Goal: Task Accomplishment & Management: Manage account settings

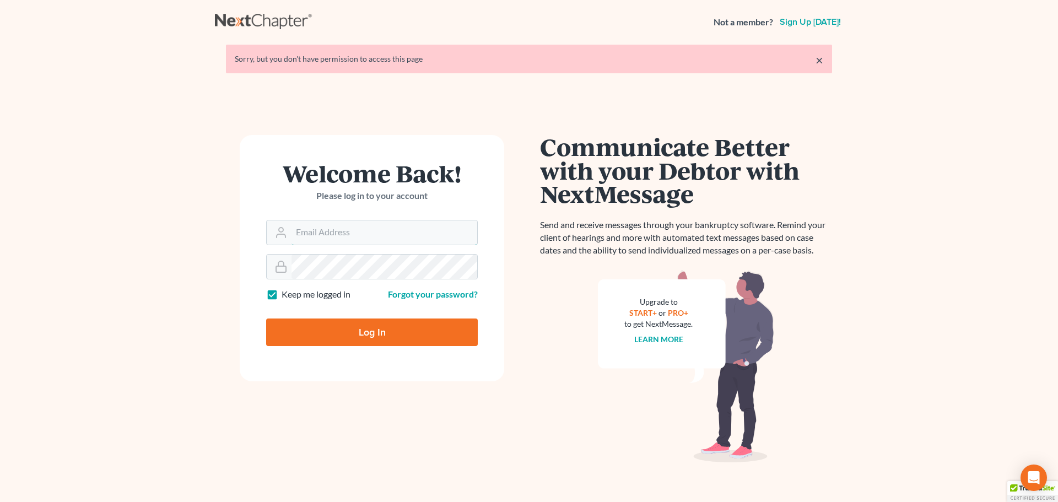
type input "[PERSON_NAME][EMAIL_ADDRESS][DOMAIN_NAME]"
drag, startPoint x: 349, startPoint y: 322, endPoint x: 413, endPoint y: 236, distance: 107.1
click at [349, 321] on input "Log In" at bounding box center [372, 333] width 212 height 28
type input "Thinking..."
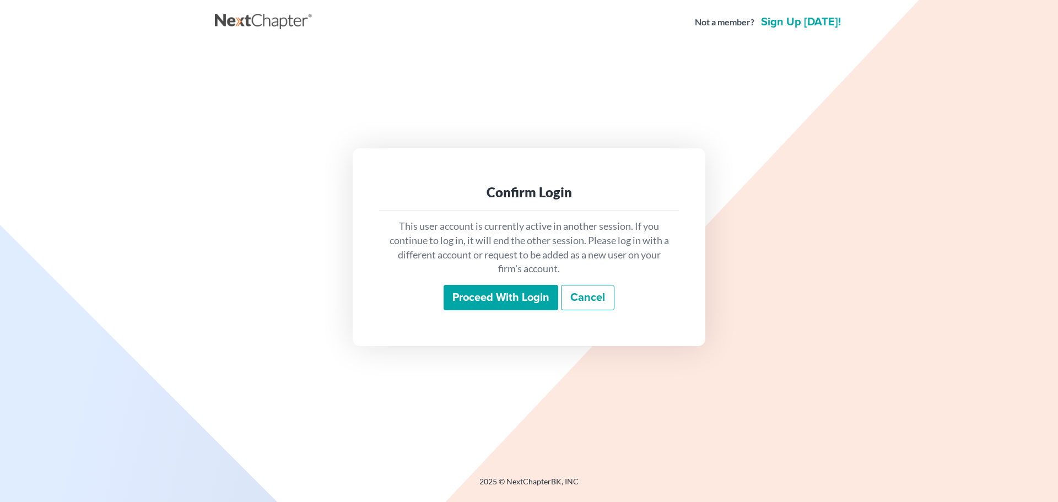
click at [505, 292] on input "Proceed with login" at bounding box center [501, 297] width 115 height 25
